Goal: Task Accomplishment & Management: Use online tool/utility

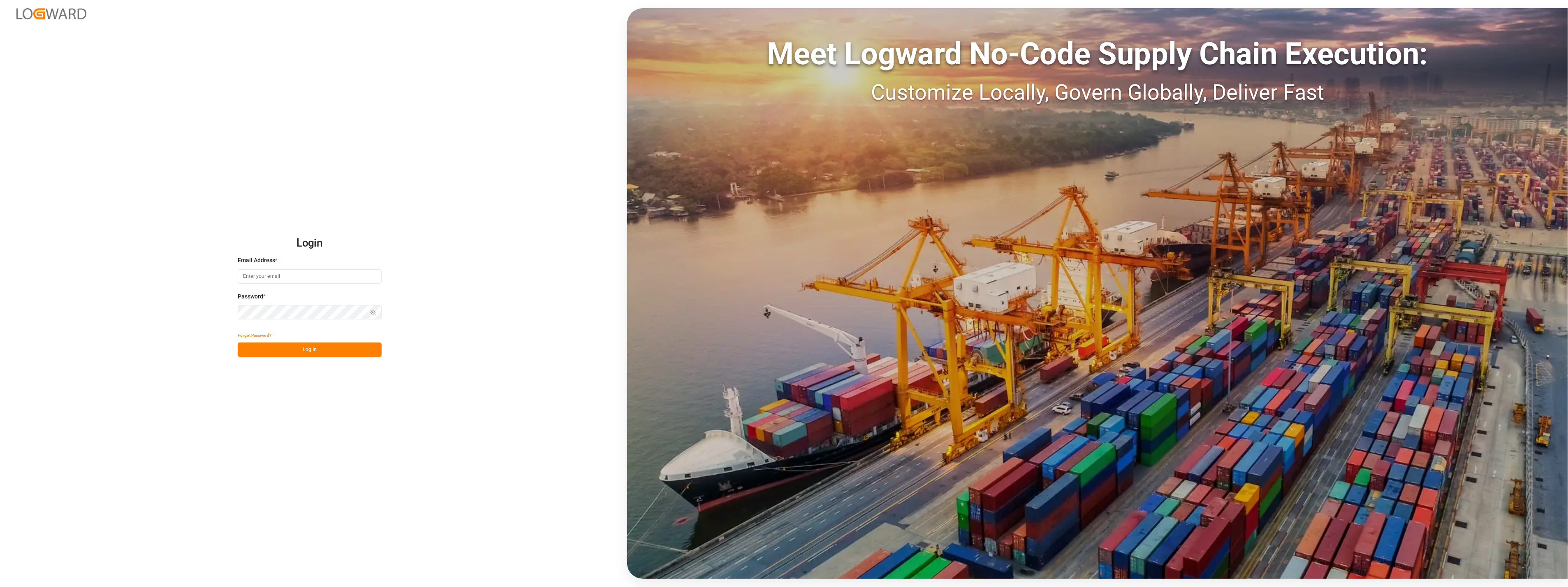
type input "[PERSON_NAME][EMAIL_ADDRESS][PERSON_NAME][DOMAIN_NAME]"
click at [344, 344] on button "Log In" at bounding box center [310, 349] width 144 height 14
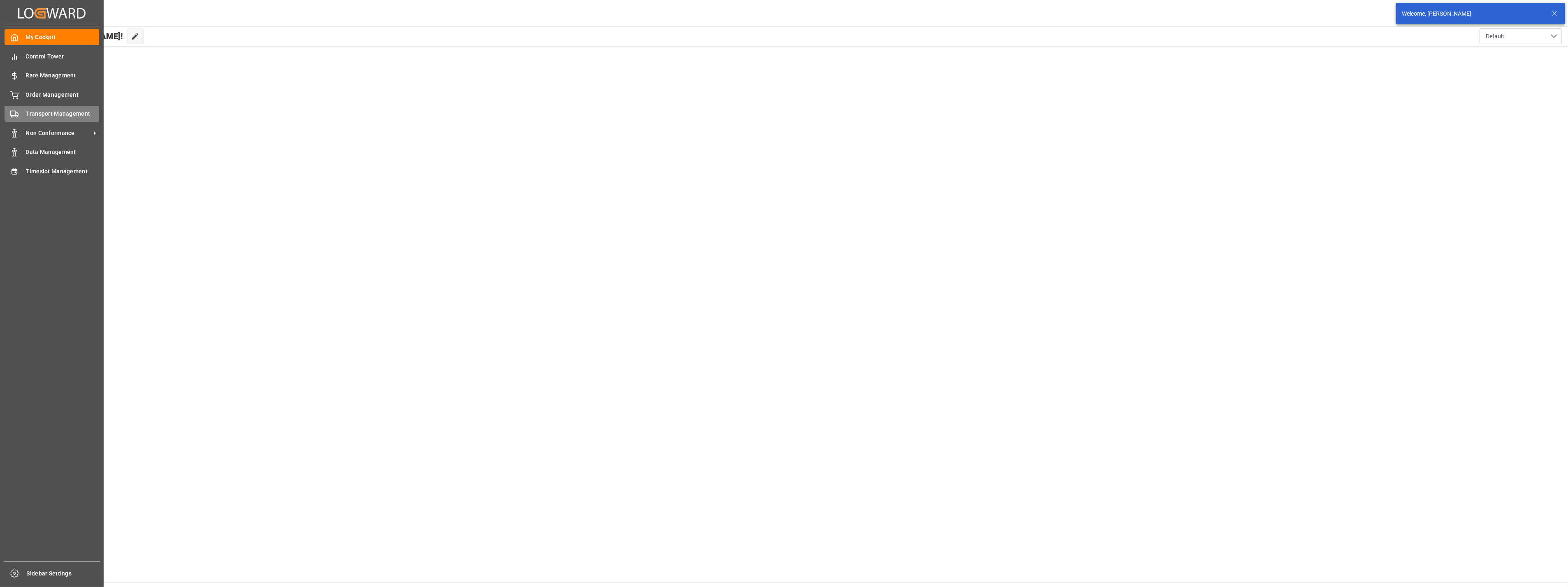
click at [27, 109] on span "Transport Management" at bounding box center [63, 113] width 74 height 9
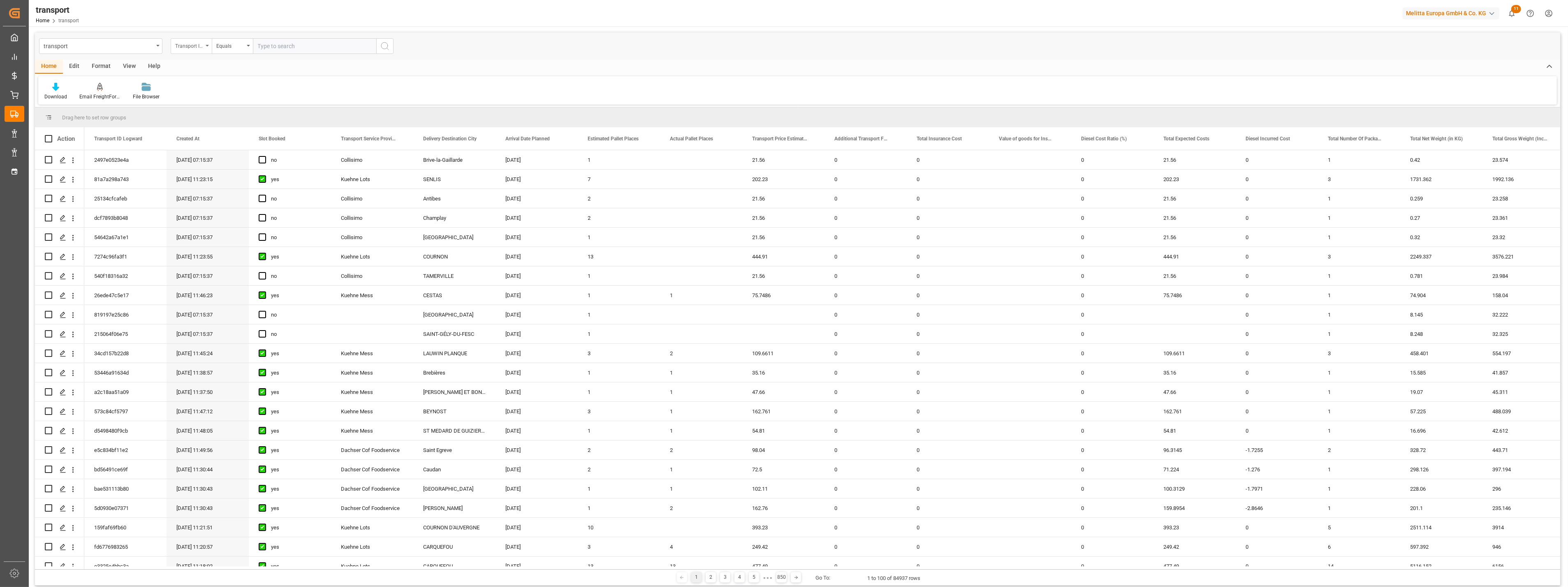
click at [187, 46] on div "Transport ID Logward" at bounding box center [189, 46] width 27 height 9
type input "tra"
click at [227, 100] on div "Transport Service Provider" at bounding box center [231, 101] width 122 height 17
click at [236, 44] on div "Equals" at bounding box center [229, 46] width 27 height 9
drag, startPoint x: 231, startPoint y: 138, endPoint x: 278, endPoint y: 64, distance: 87.7
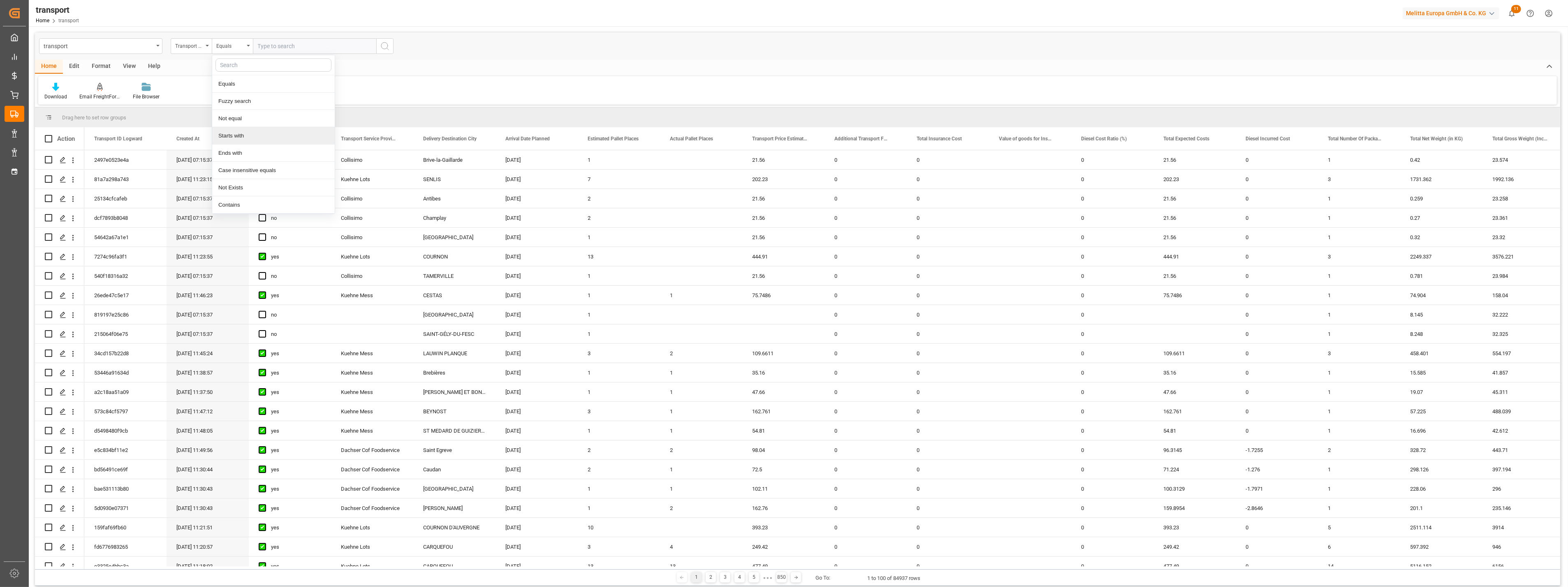
click at [232, 135] on div "Starts with" at bounding box center [273, 136] width 122 height 17
click at [294, 41] on input "text" at bounding box center [315, 46] width 123 height 15
type input "Dachser Cof"
click at [388, 46] on icon "search button" at bounding box center [385, 46] width 9 height 9
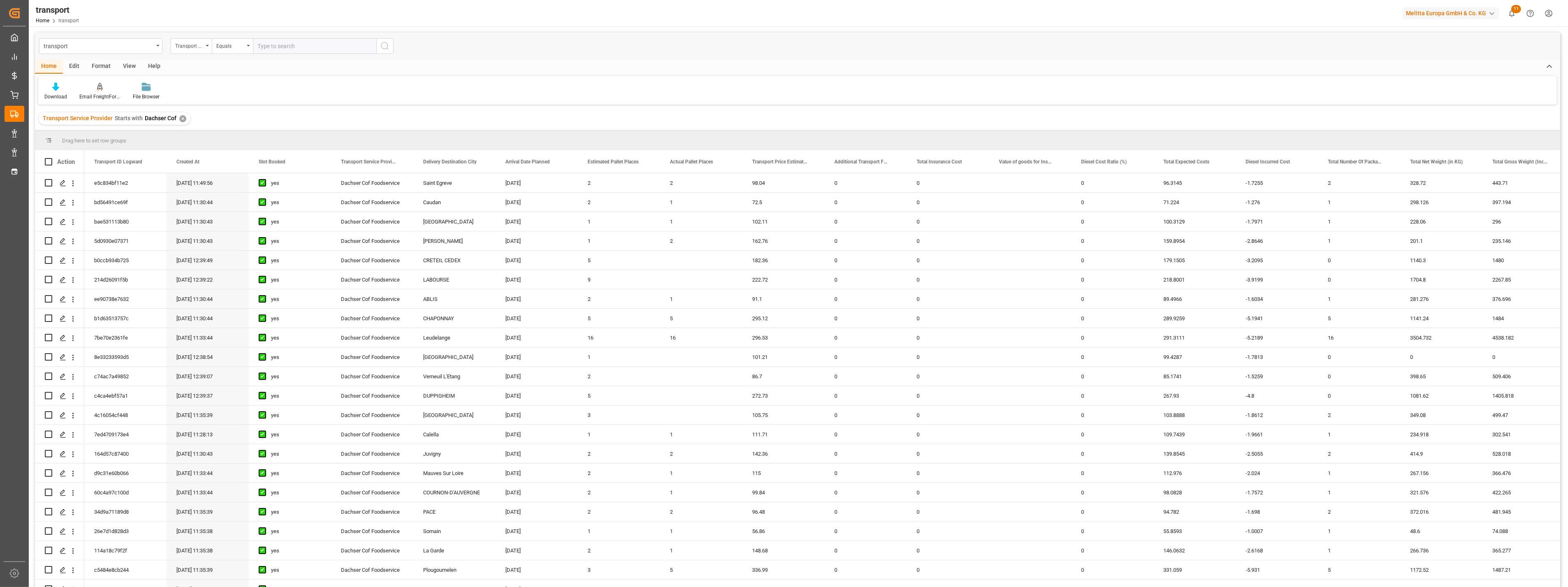
click at [205, 46] on div "Transport Service Provider" at bounding box center [191, 46] width 41 height 15
type input "est"
click at [230, 97] on div "Estimated Pallet Places" at bounding box center [231, 101] width 122 height 17
click at [243, 48] on div "Equals" at bounding box center [229, 46] width 27 height 9
click at [246, 192] on div "In range" at bounding box center [273, 188] width 122 height 17
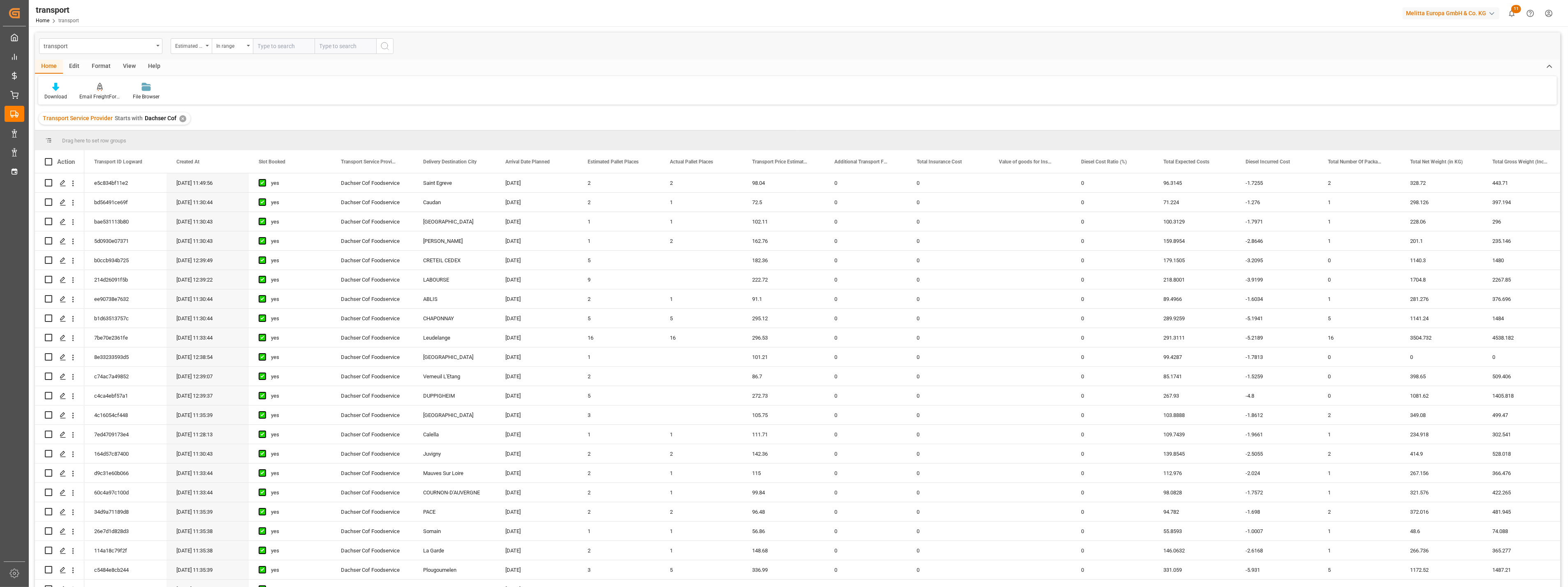
click at [283, 49] on input "number" at bounding box center [283, 46] width 62 height 15
type input "34"
click at [329, 46] on input "number" at bounding box center [345, 46] width 62 height 15
type input "500"
click at [382, 46] on icon "search button" at bounding box center [385, 46] width 9 height 9
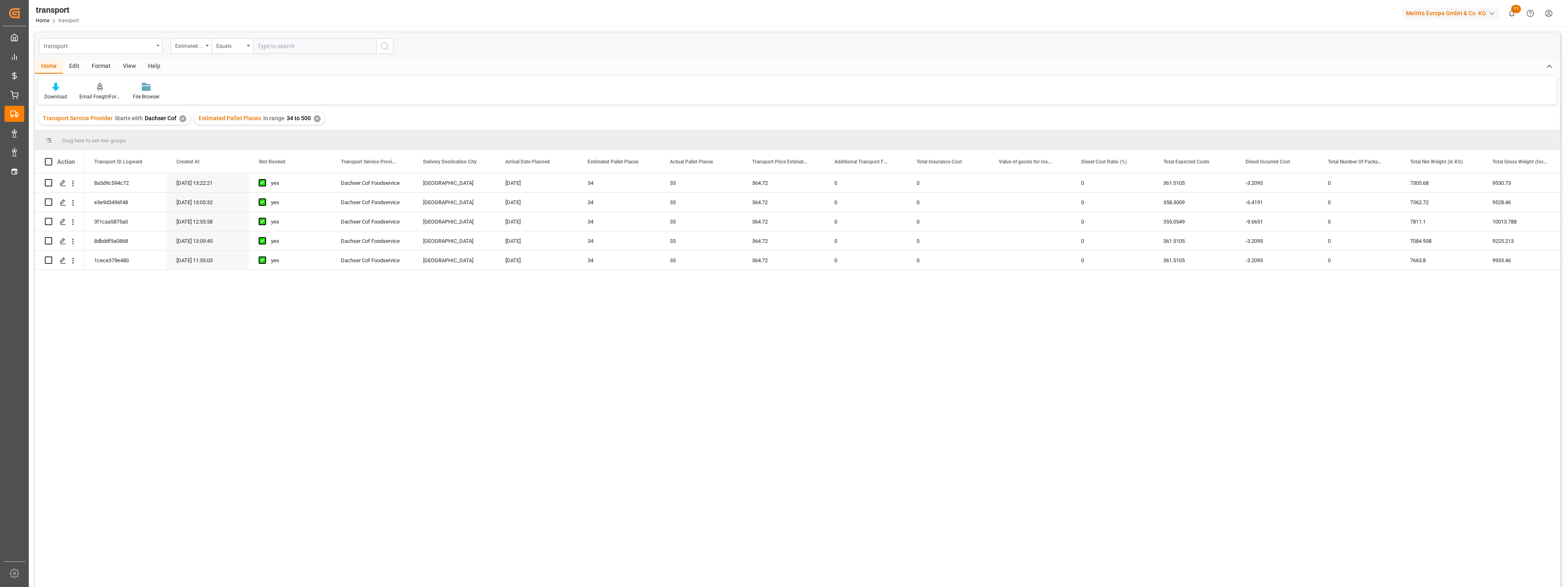
click at [100, 46] on div "transport" at bounding box center [99, 46] width 110 height 10
type input "tra"
click at [95, 104] on div "Transport DE" at bounding box center [100, 101] width 122 height 17
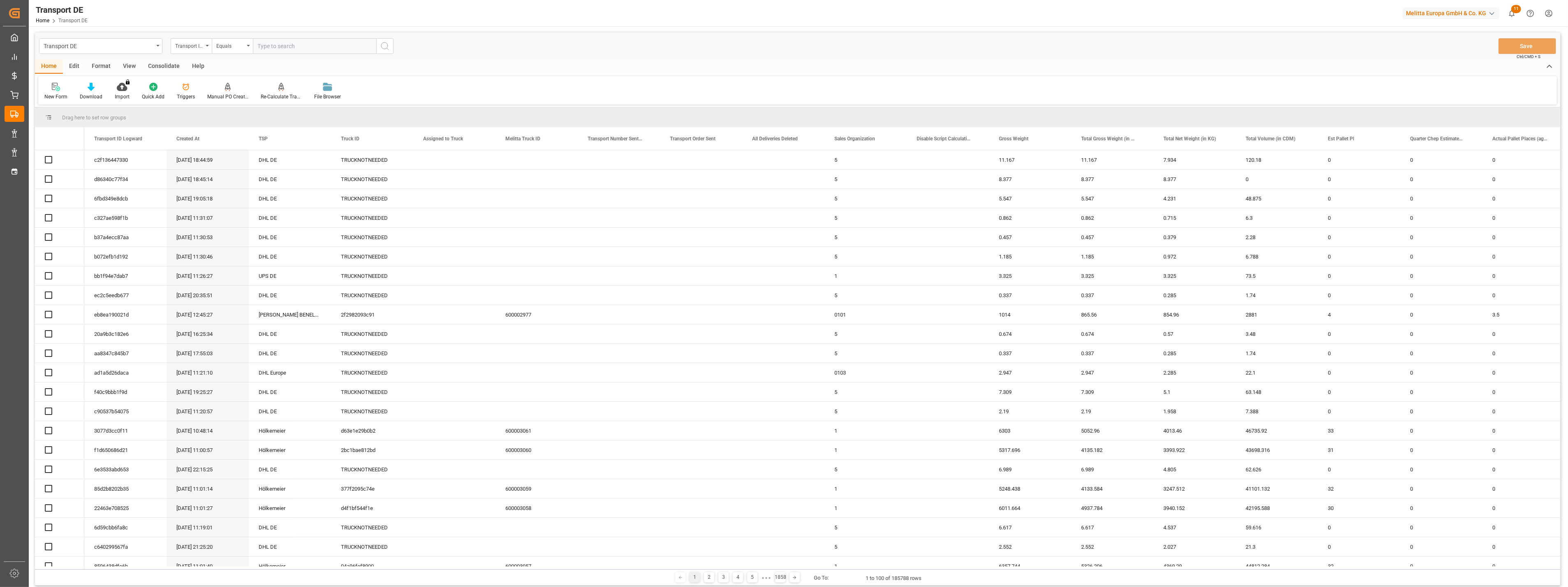
click at [195, 47] on div "Transport ID Logward" at bounding box center [189, 46] width 27 height 9
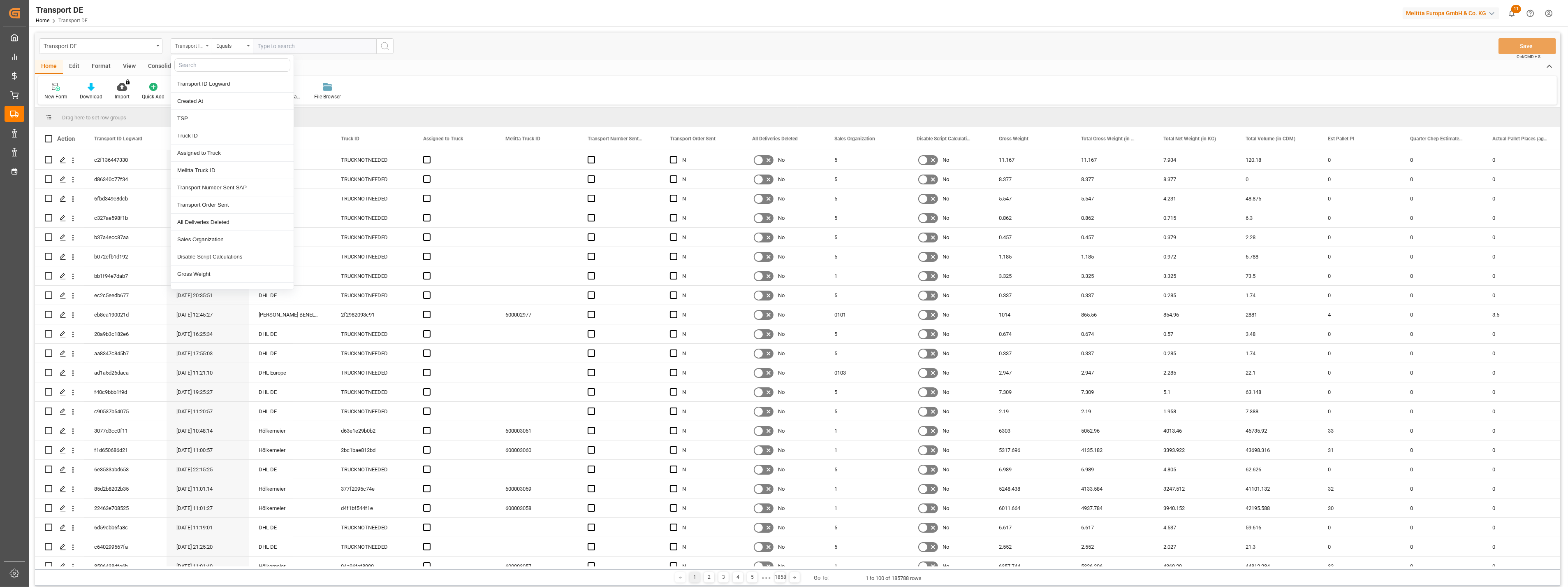
click at [195, 47] on div "Transport ID Logward" at bounding box center [189, 46] width 27 height 9
type input "est"
click at [205, 84] on div "Est Pallet Pl" at bounding box center [231, 83] width 122 height 17
click at [232, 43] on div "Equals" at bounding box center [229, 46] width 27 height 9
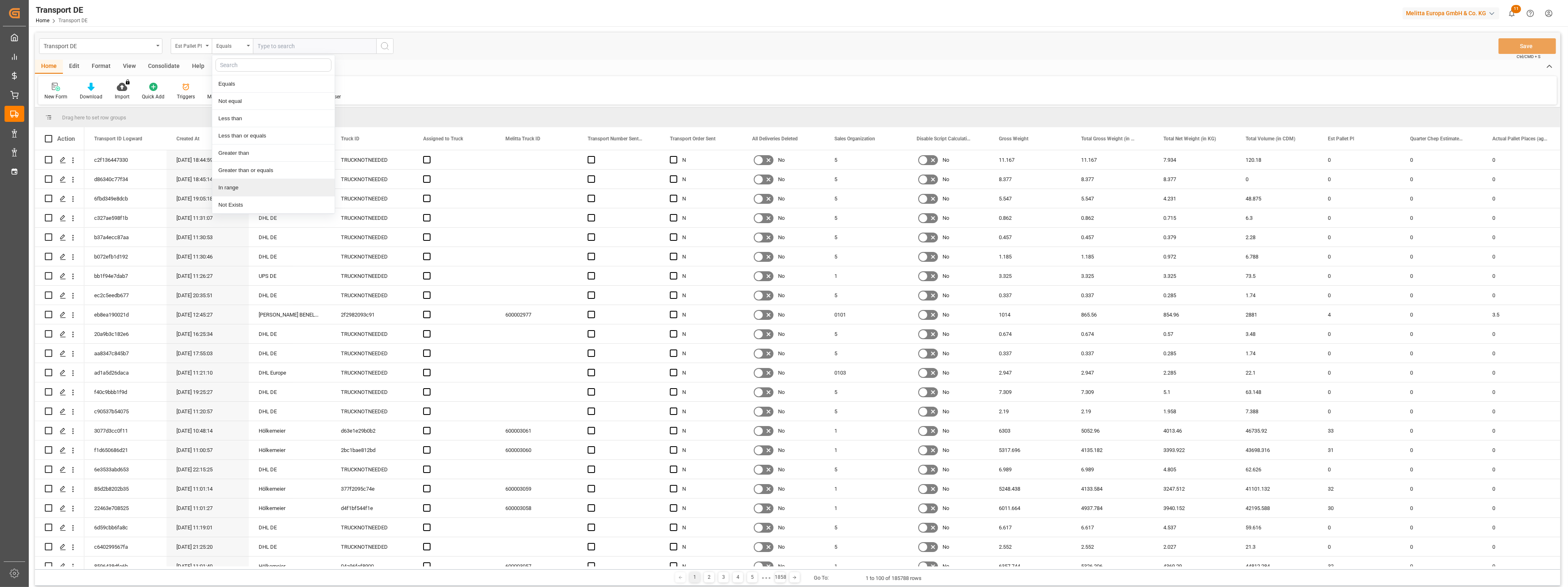
click at [229, 186] on div "In range" at bounding box center [273, 188] width 122 height 17
click at [272, 44] on input "number" at bounding box center [283, 46] width 62 height 15
type input "34"
click at [332, 41] on input "number" at bounding box center [345, 46] width 62 height 15
type input "500"
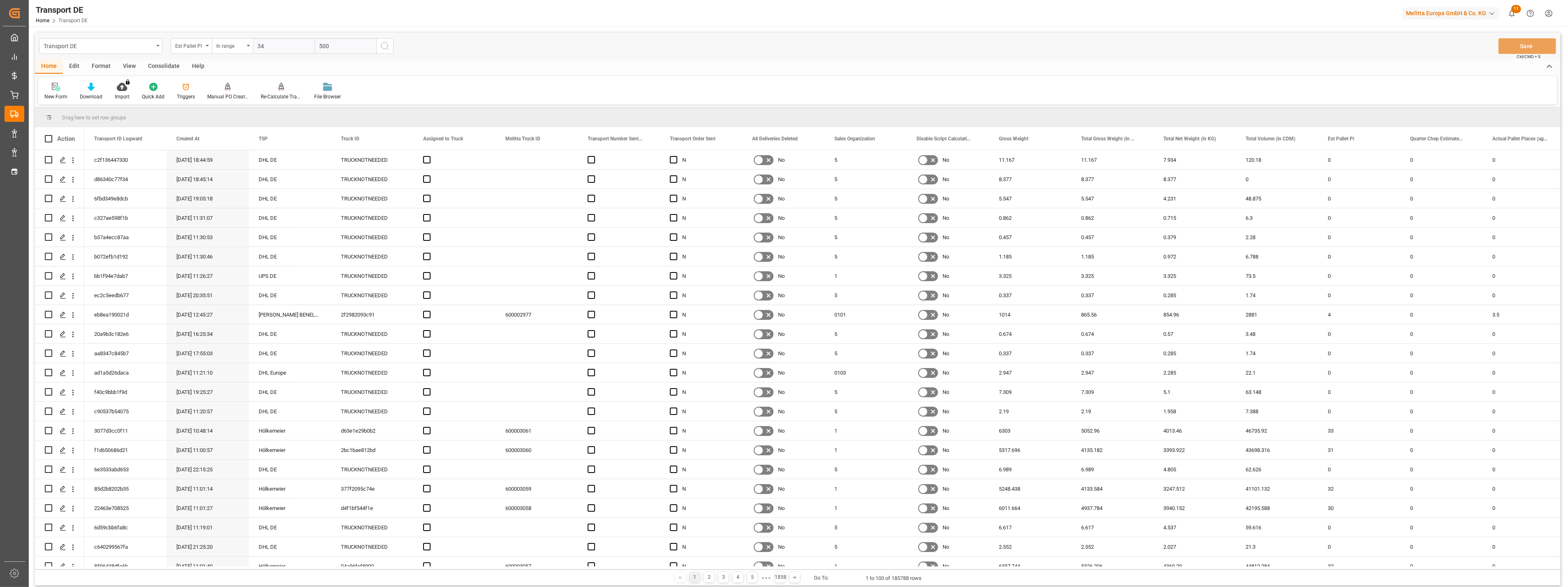
click at [387, 47] on circle "search button" at bounding box center [384, 46] width 7 height 7
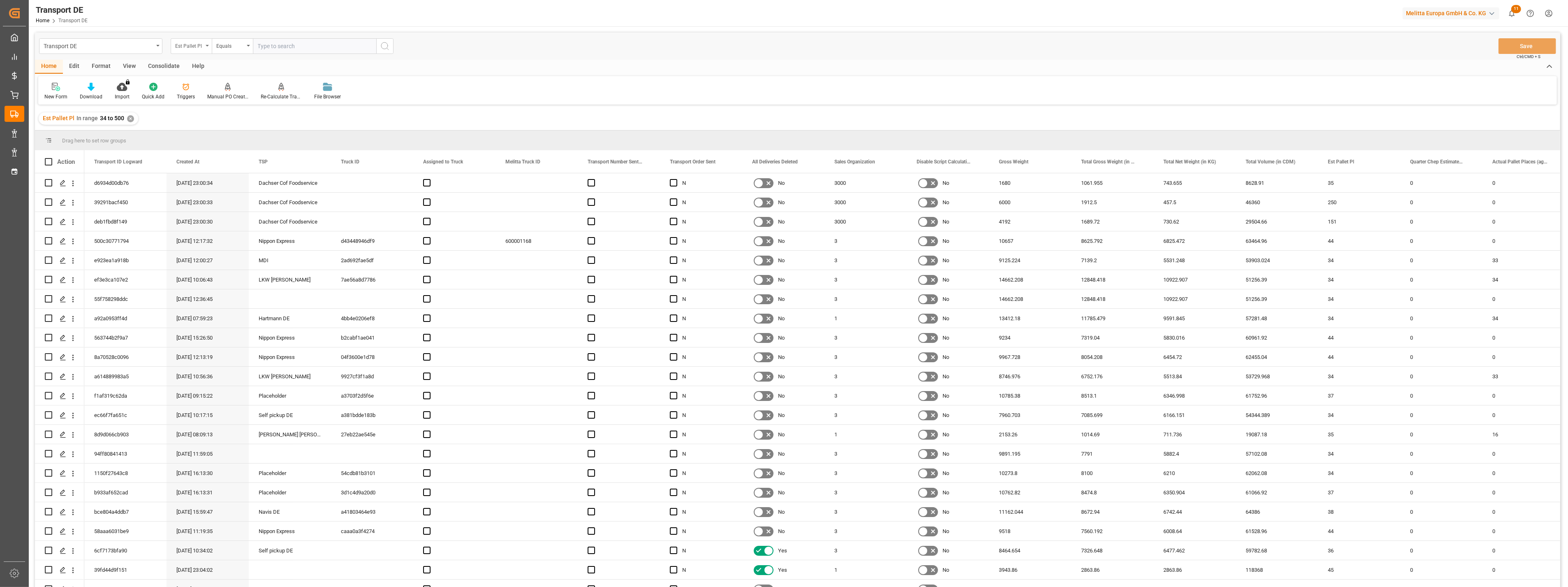
click at [197, 49] on div "Est Pallet Pl" at bounding box center [191, 46] width 41 height 15
drag, startPoint x: 195, startPoint y: 120, endPoint x: 207, endPoint y: 104, distance: 20.0
click at [195, 119] on div "TSP" at bounding box center [231, 119] width 122 height 17
click at [237, 44] on div "Equals" at bounding box center [229, 46] width 27 height 9
click at [242, 130] on div "Starts with" at bounding box center [273, 136] width 122 height 17
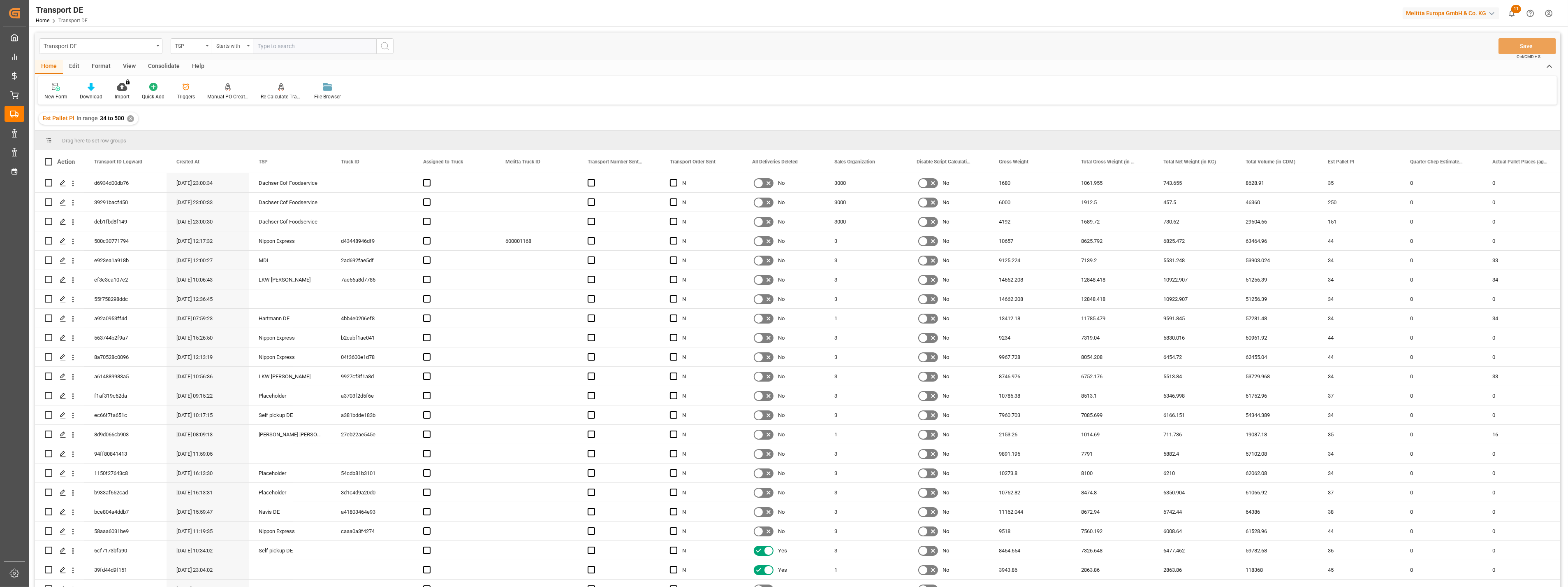
click at [306, 44] on input "text" at bounding box center [315, 46] width 123 height 15
type input "Dachser Cof"
click at [389, 46] on icon "search button" at bounding box center [385, 46] width 9 height 9
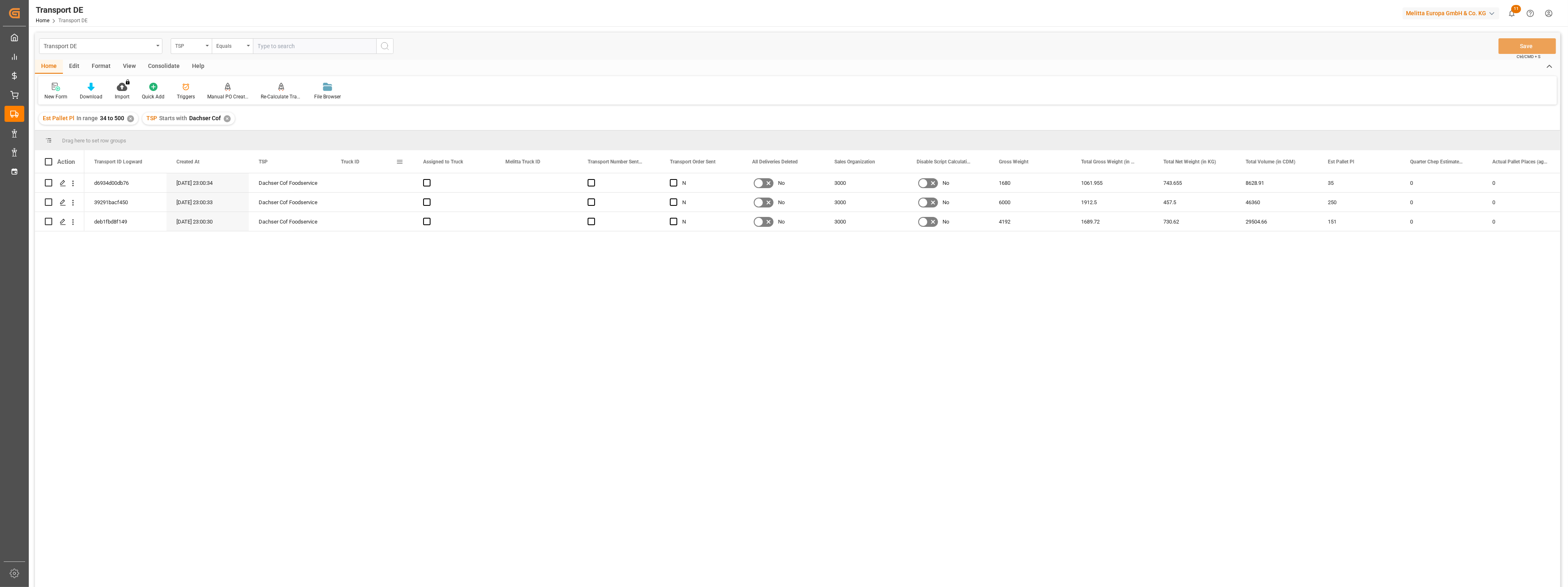
click at [396, 159] on span at bounding box center [400, 162] width 8 height 8
click at [472, 165] on span "columns" at bounding box center [469, 163] width 8 height 8
click at [418, 175] on input "Filter Columns Input" at bounding box center [444, 183] width 68 height 16
type input "deliv"
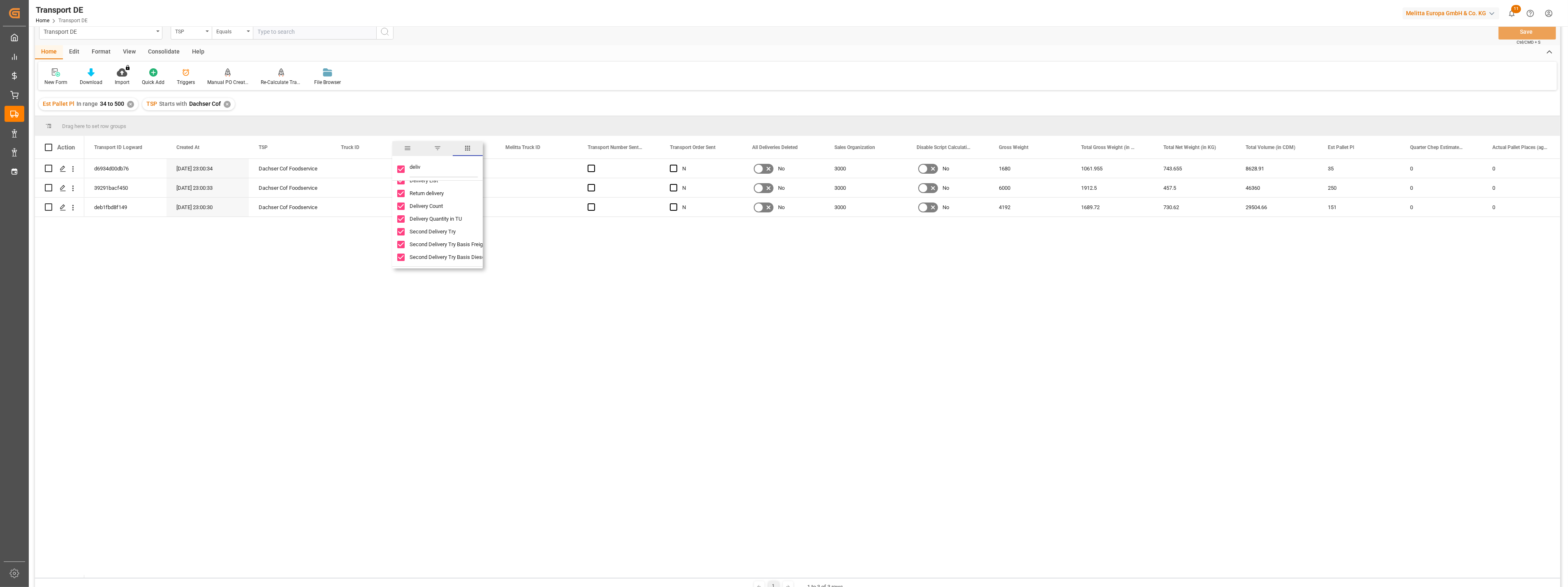
scroll to position [0, 0]
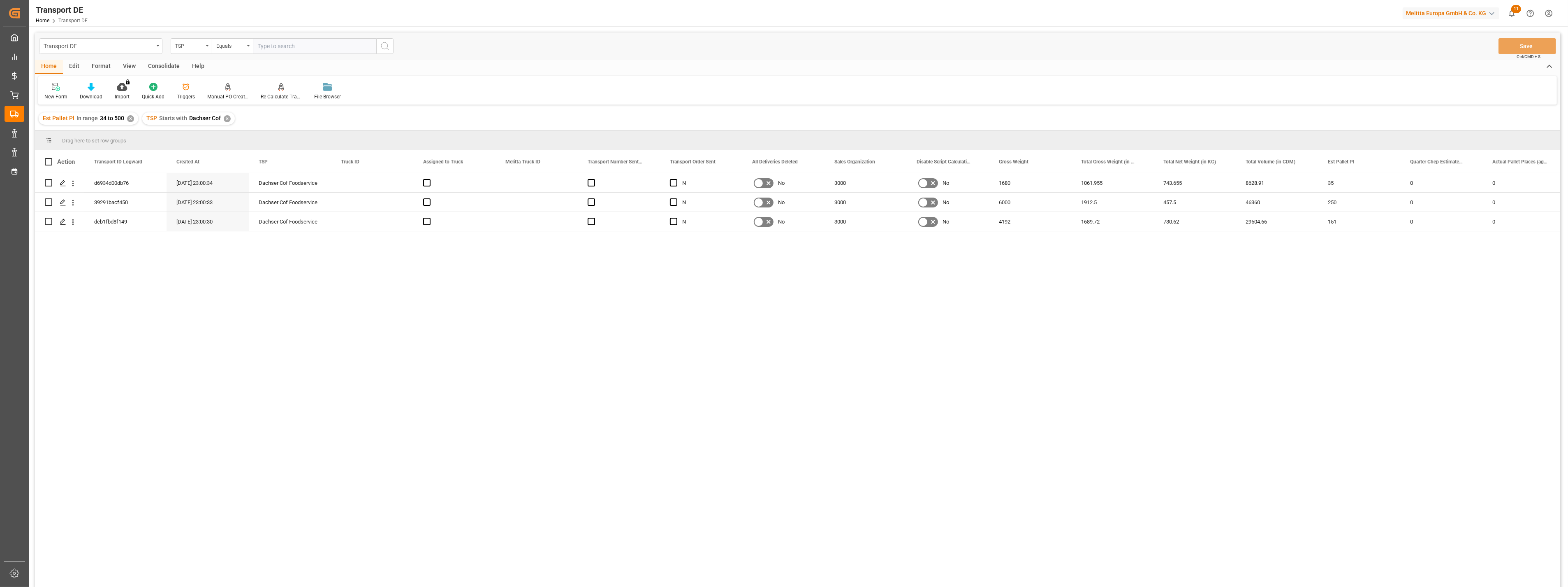
click at [623, 327] on div "d6934d00db76 [DATE] 23:00:34 Dachser Cof Foodservice N No 3000 No 1680 1061.955…" at bounding box center [822, 383] width 1476 height 419
click at [146, 45] on div "Transport DE" at bounding box center [99, 46] width 110 height 10
click at [117, 61] on input "text" at bounding box center [100, 65] width 116 height 13
type input "deliv"
click at [93, 100] on div "Delivery DE" at bounding box center [100, 101] width 122 height 17
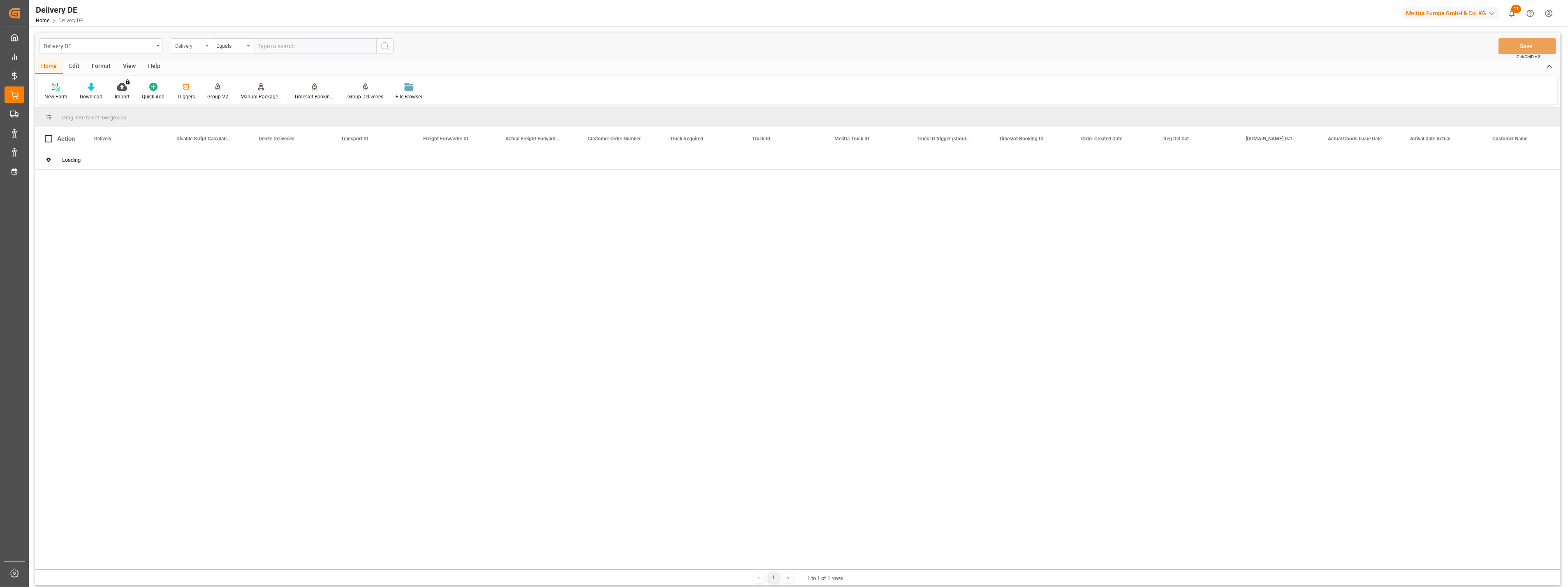
click at [204, 48] on div "Delivery" at bounding box center [191, 46] width 41 height 15
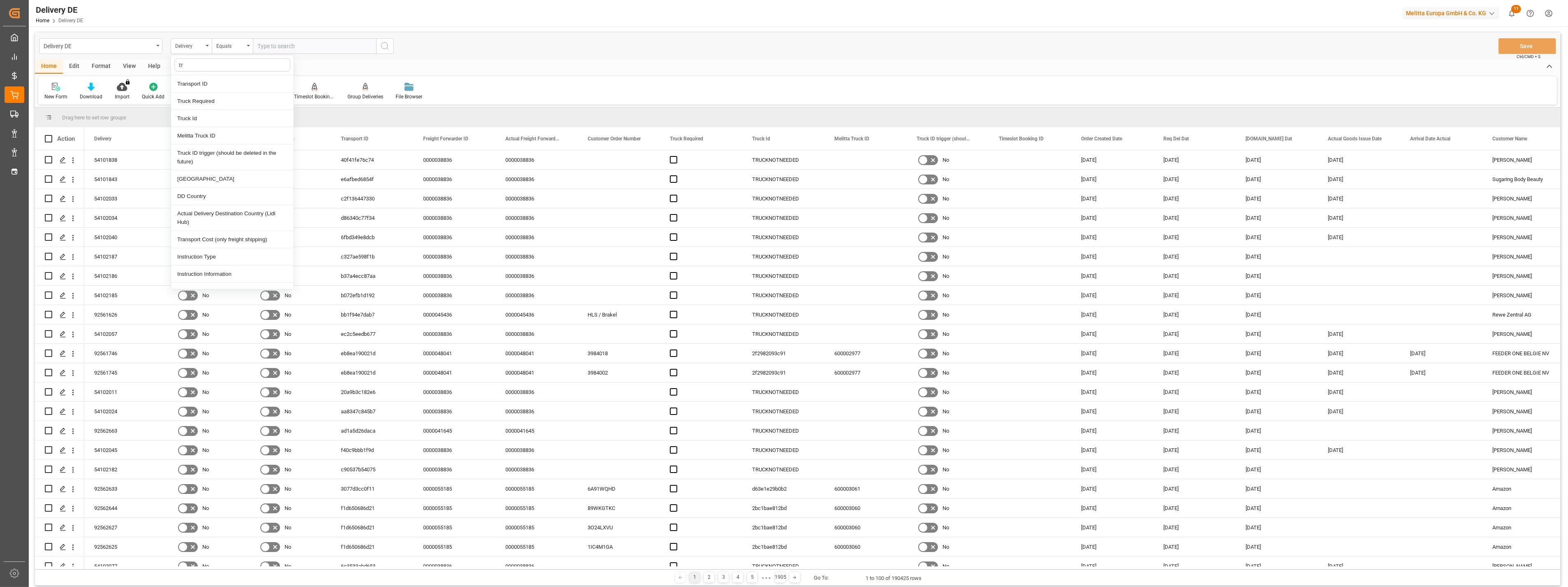
type input "t"
type input "tsp"
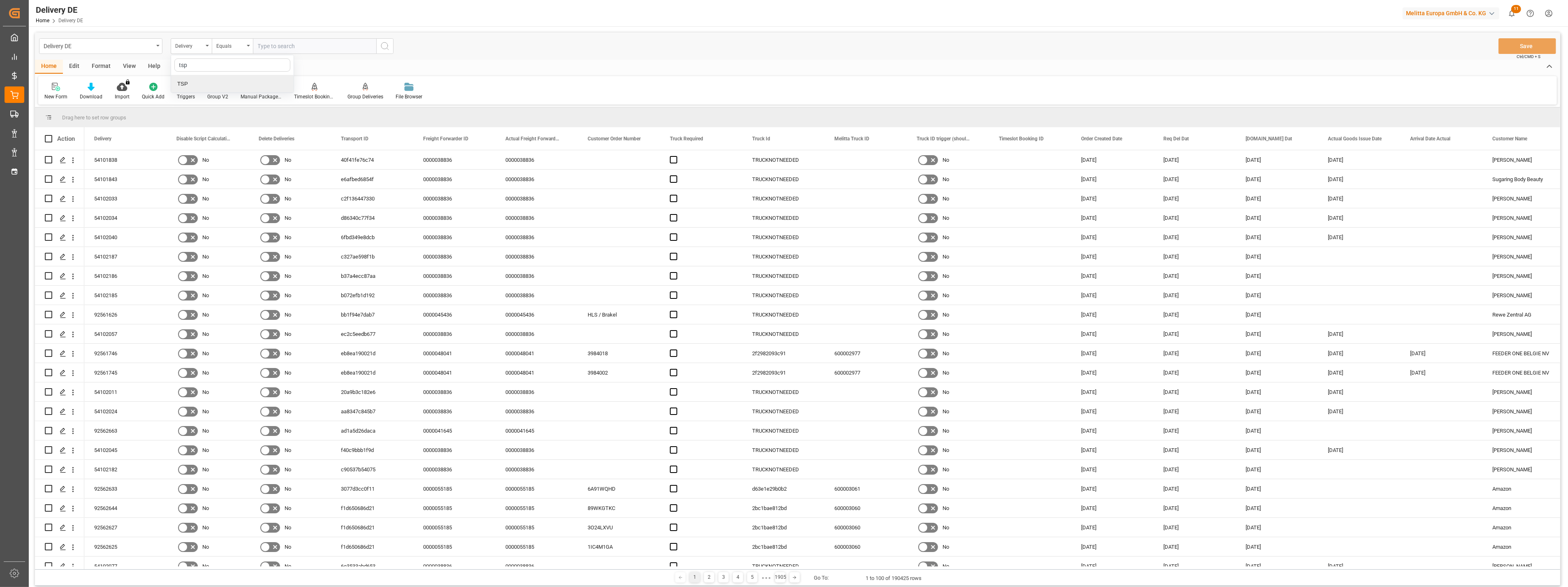
drag, startPoint x: 213, startPoint y: 80, endPoint x: 240, endPoint y: 44, distance: 45.0
click at [213, 81] on div "TSP" at bounding box center [231, 83] width 122 height 17
click at [241, 41] on div "Equals" at bounding box center [229, 46] width 27 height 9
click at [246, 139] on div "Starts with" at bounding box center [273, 136] width 122 height 17
click at [282, 44] on input "text" at bounding box center [315, 46] width 123 height 15
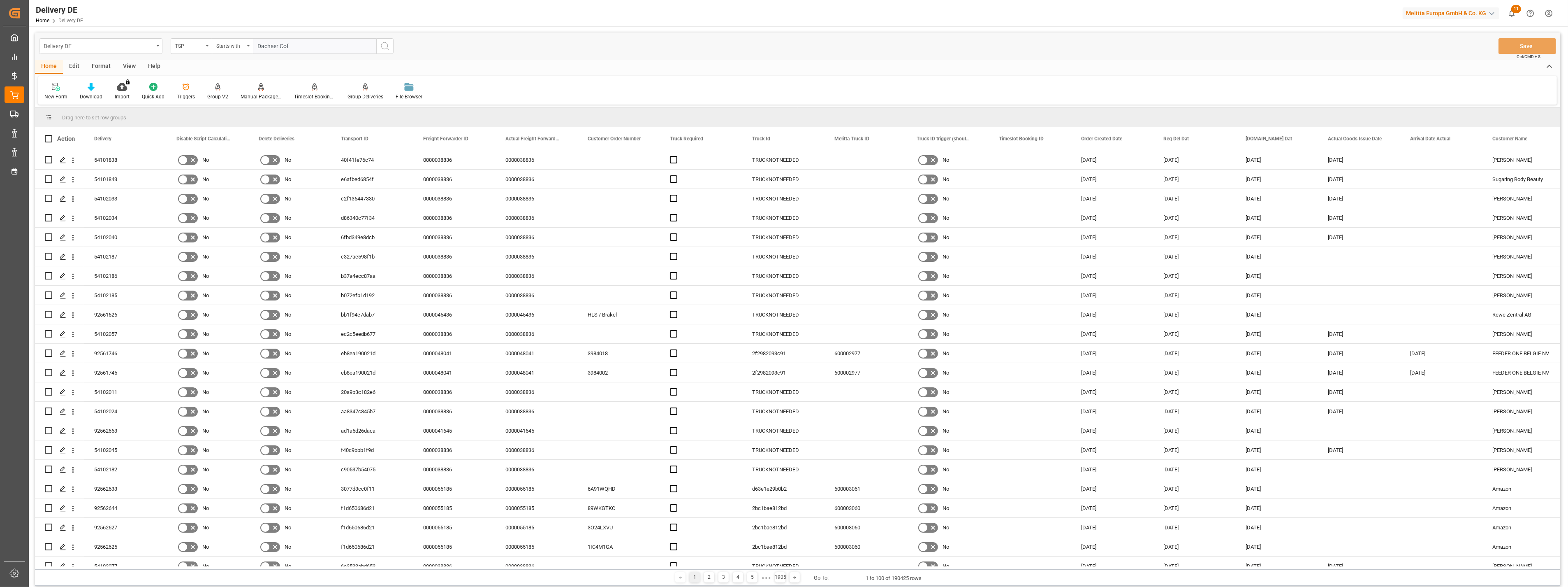
type input "Dachser Cof"
click at [385, 48] on icon "search button" at bounding box center [385, 46] width 9 height 9
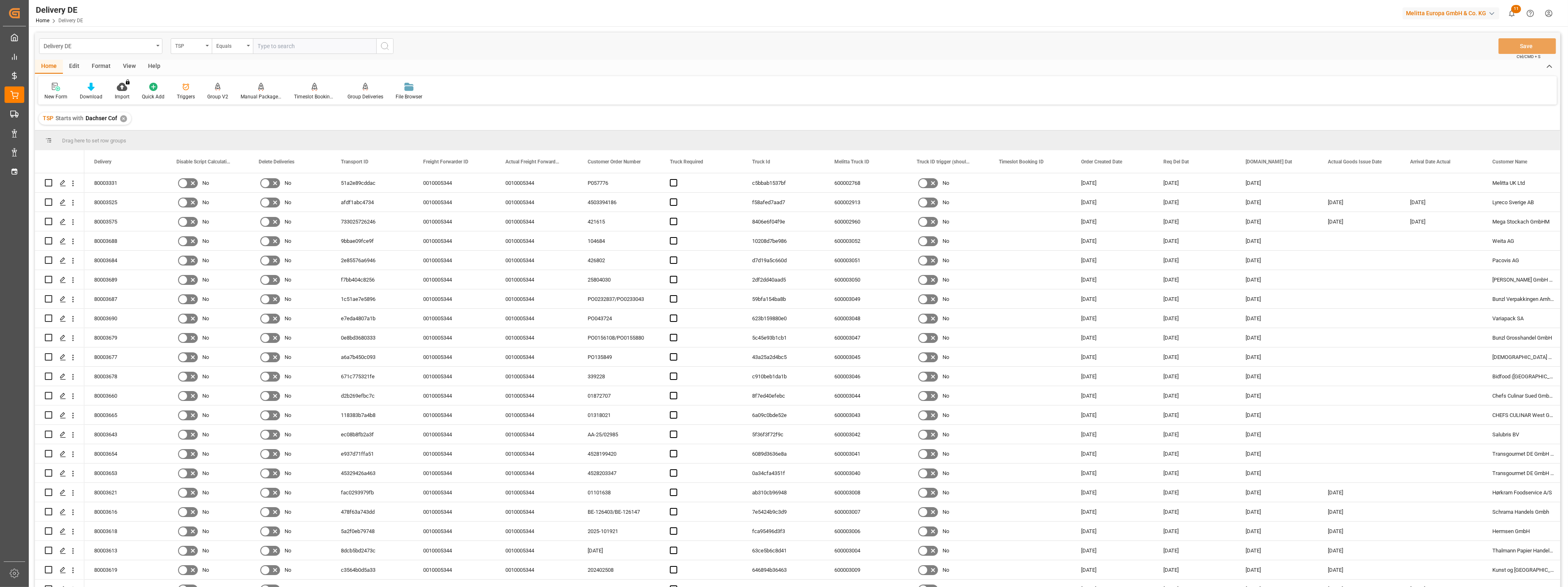
click at [202, 47] on div "TSP" at bounding box center [189, 46] width 27 height 9
type input "est"
click at [209, 144] on div "Est Pallet Pl" at bounding box center [231, 144] width 122 height 17
click at [227, 47] on div "Equals" at bounding box center [229, 46] width 27 height 9
click at [233, 186] on div "In range" at bounding box center [273, 188] width 122 height 17
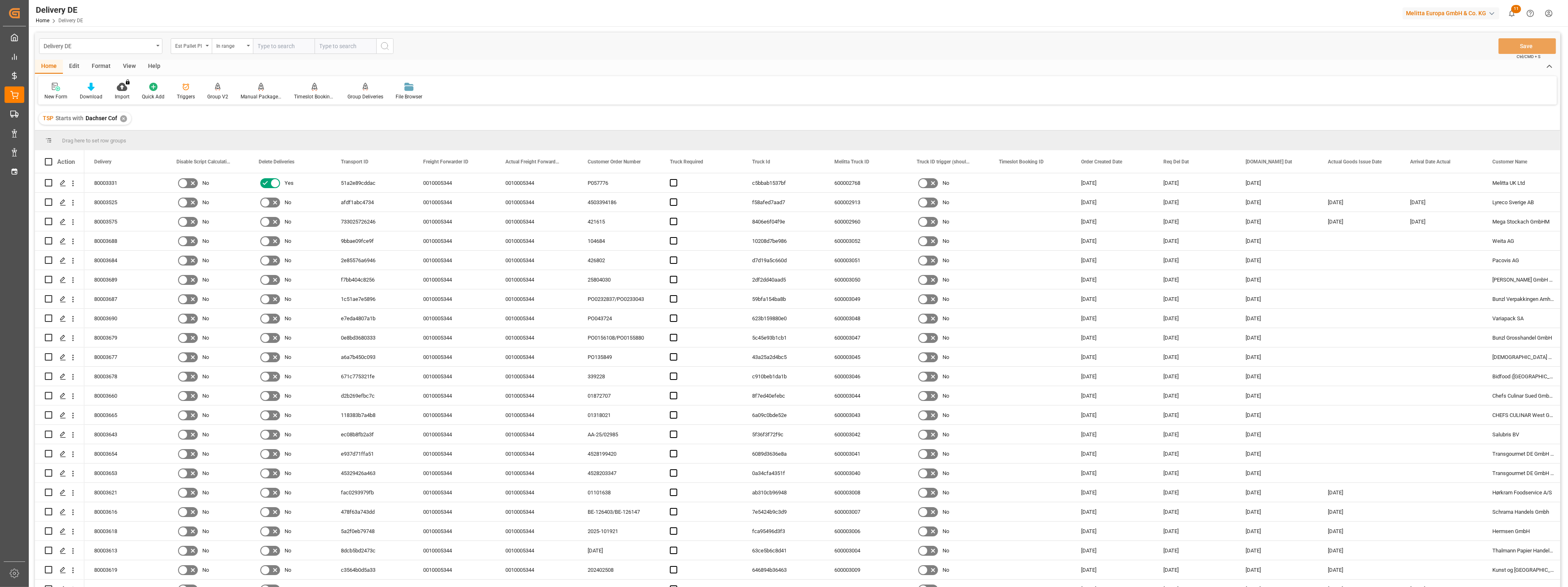
click at [285, 45] on input "number" at bounding box center [283, 46] width 62 height 15
type input "34"
click at [334, 42] on input "number" at bounding box center [345, 46] width 62 height 15
type input "500"
click at [387, 46] on icon "search button" at bounding box center [385, 46] width 9 height 9
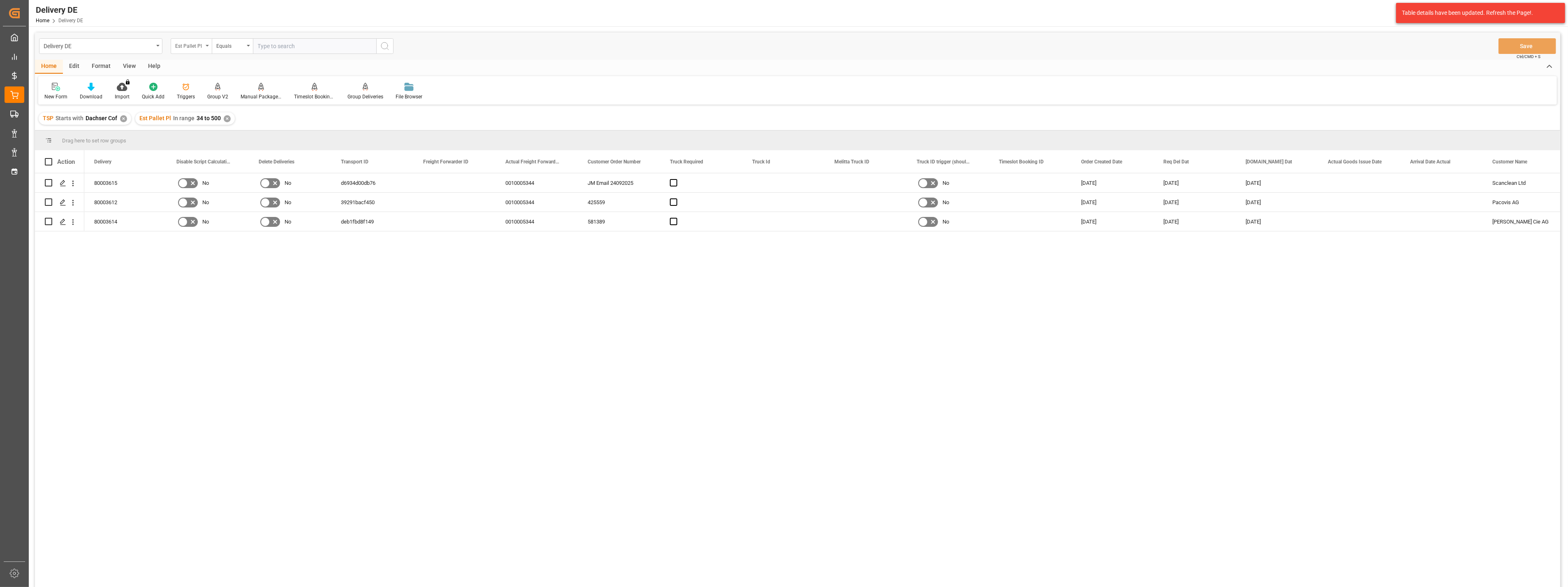
click at [202, 47] on div "Est Pallet Pl" at bounding box center [189, 46] width 27 height 9
drag, startPoint x: 207, startPoint y: 87, endPoint x: 237, endPoint y: 65, distance: 37.2
click at [206, 87] on div "Delivery" at bounding box center [231, 83] width 122 height 17
click at [284, 46] on input "text" at bounding box center [315, 46] width 123 height 15
paste input "80003105"
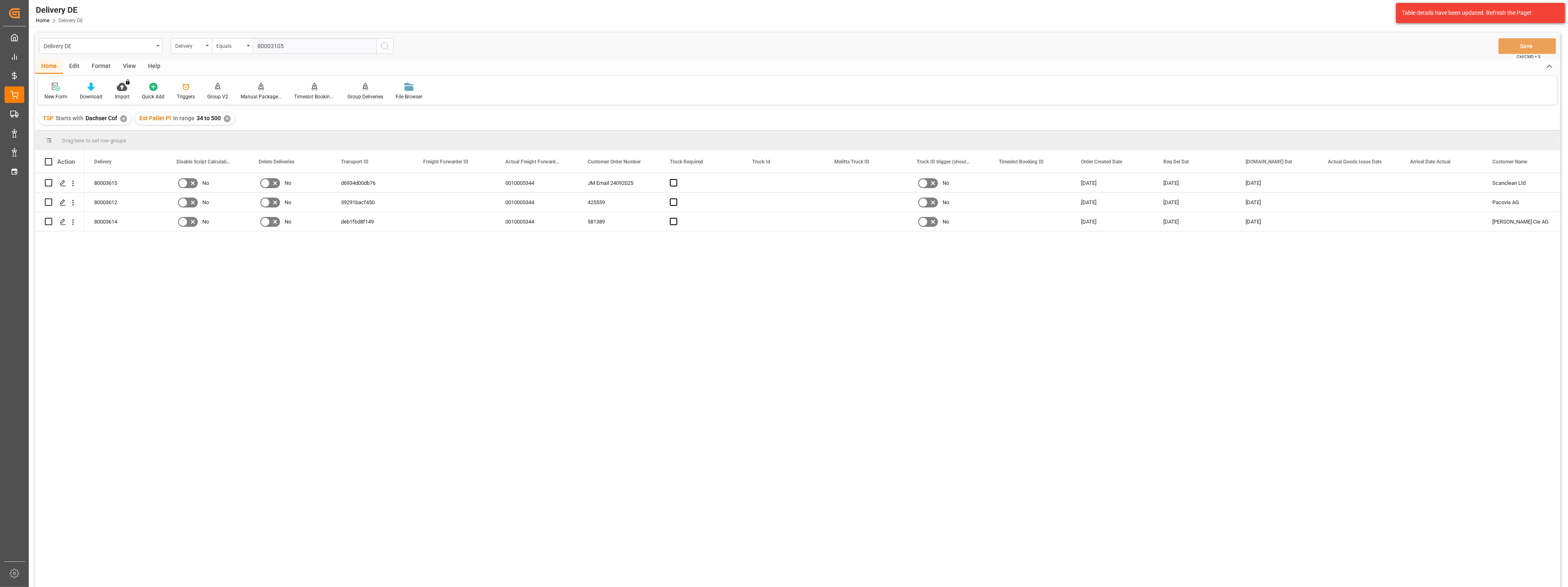
type input "80003105"
click at [390, 48] on button "search button" at bounding box center [385, 46] width 17 height 15
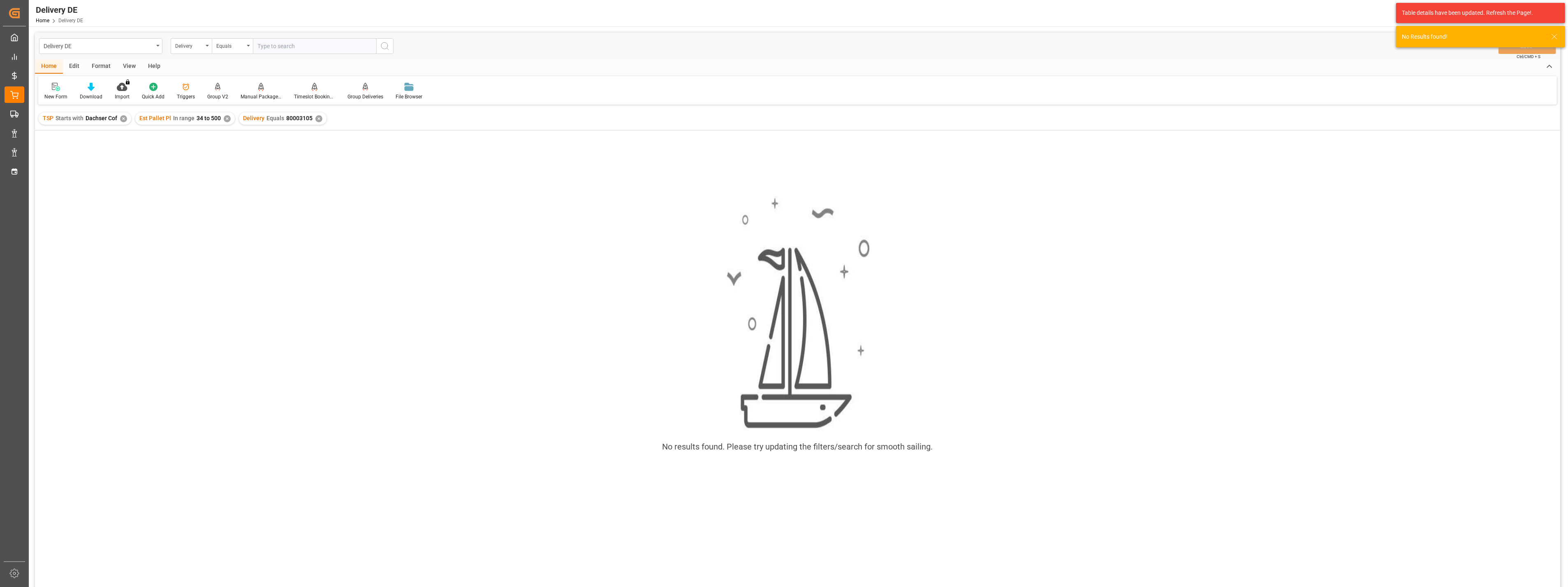
click at [121, 117] on div "✕" at bounding box center [123, 118] width 7 height 7
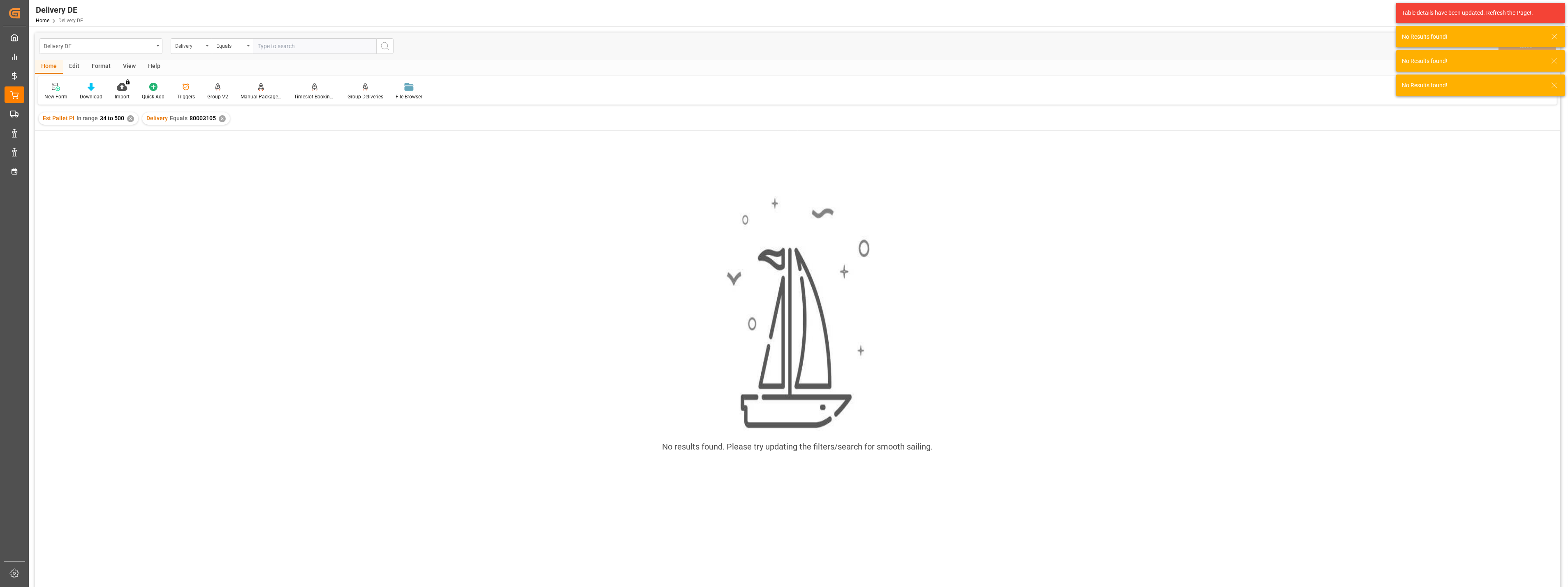
click at [128, 119] on div "✕" at bounding box center [130, 118] width 7 height 7
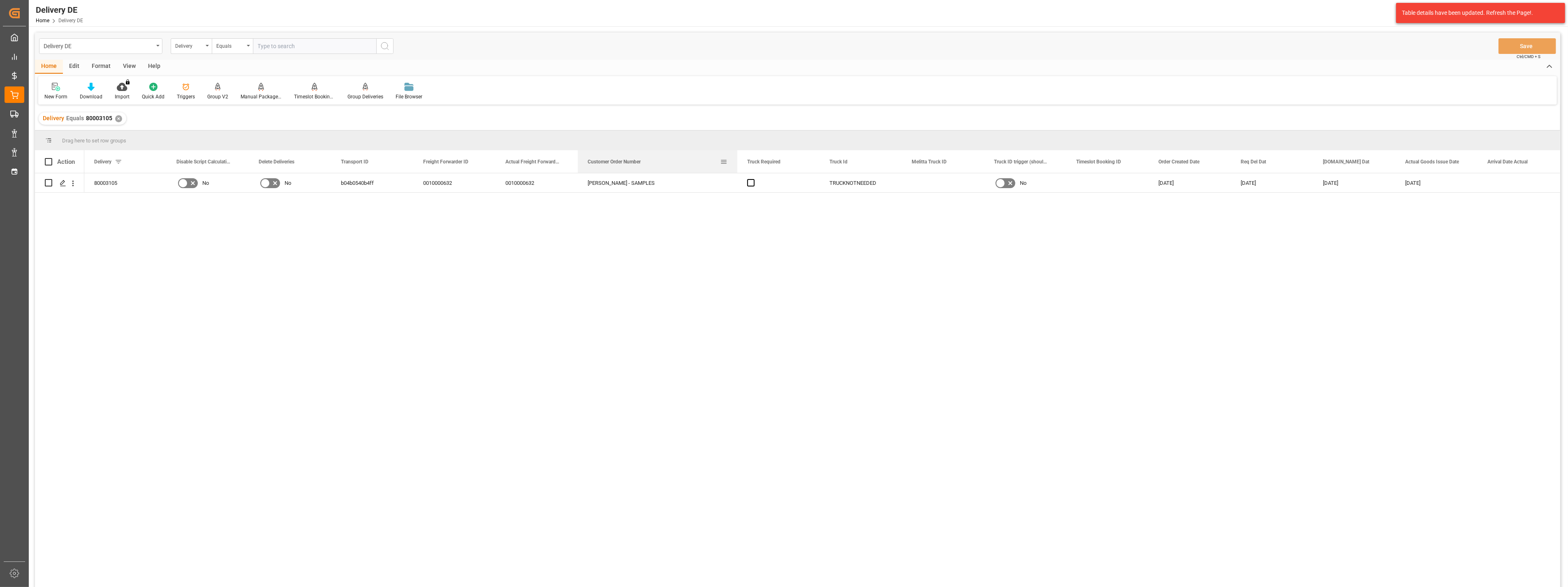
drag, startPoint x: 674, startPoint y: 158, endPoint x: 737, endPoint y: 158, distance: 63.0
click at [737, 158] on div at bounding box center [737, 161] width 3 height 23
click at [60, 187] on div "Press SPACE to select this row." at bounding box center [62, 183] width 12 height 15
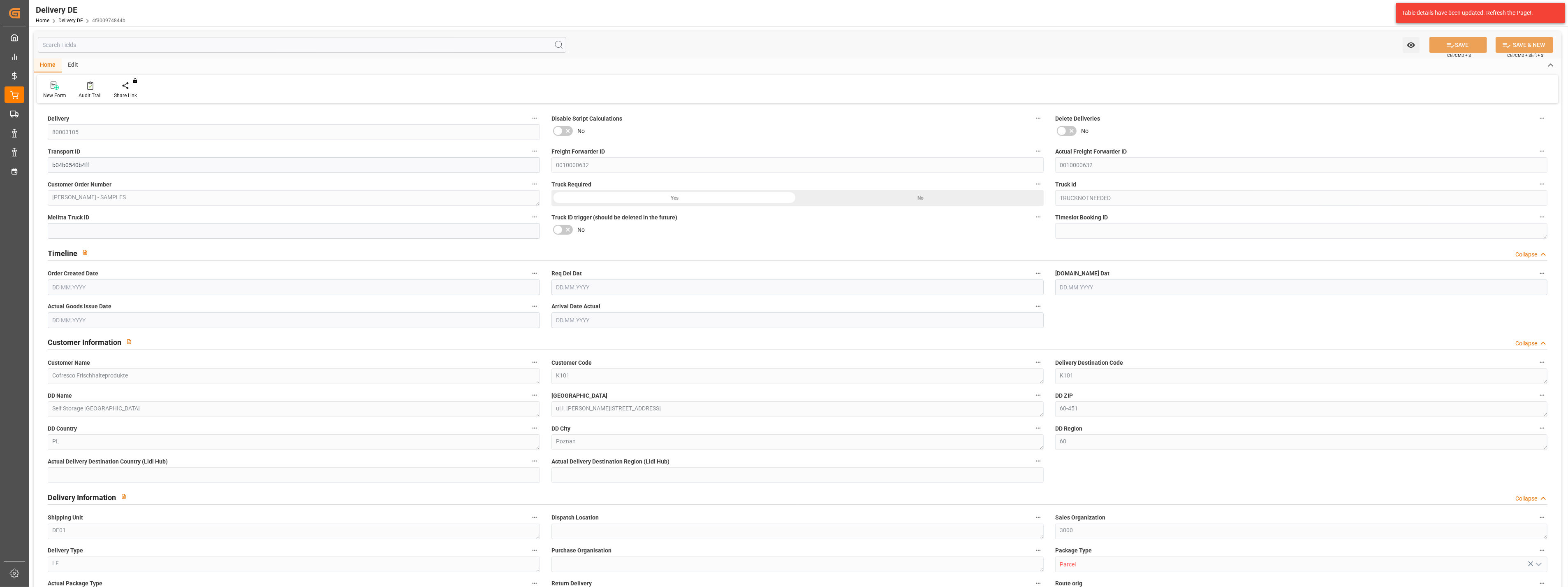
type input "2"
type input "1"
type input "0.25"
type input "20.97"
type input "48.915"
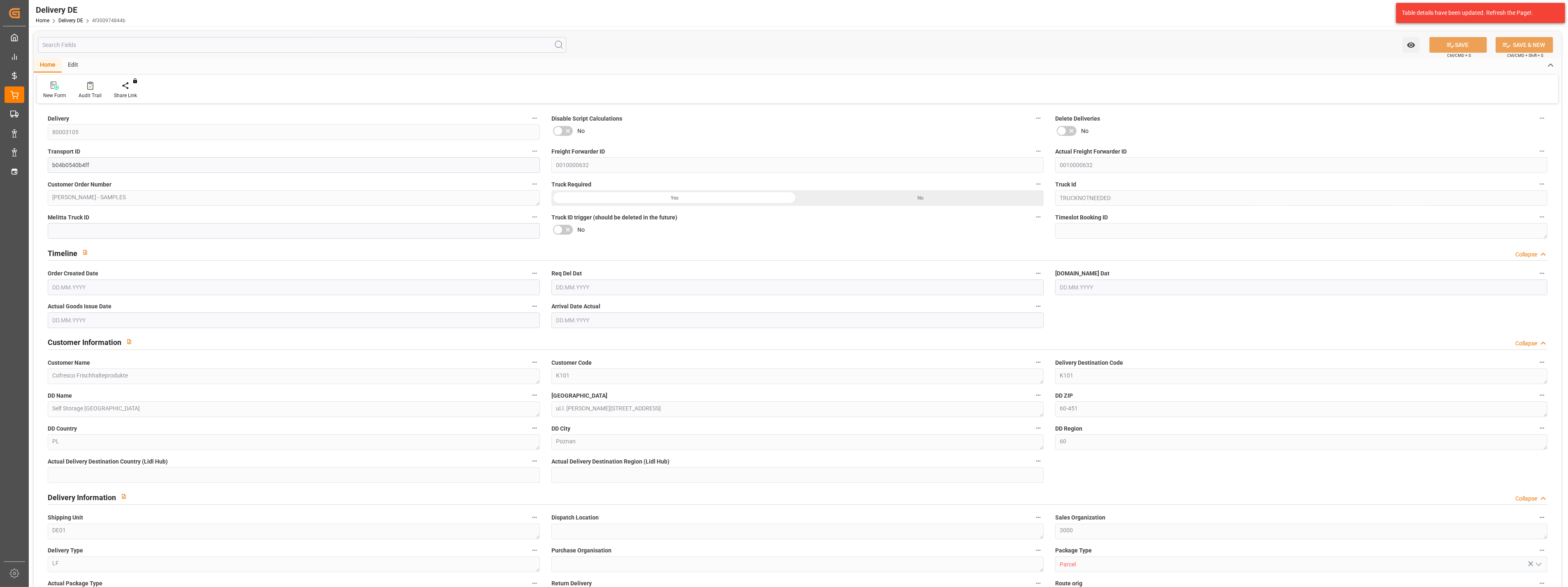
type input "195.84"
type input "[DATE]"
